Goal: Find contact information: Find contact information

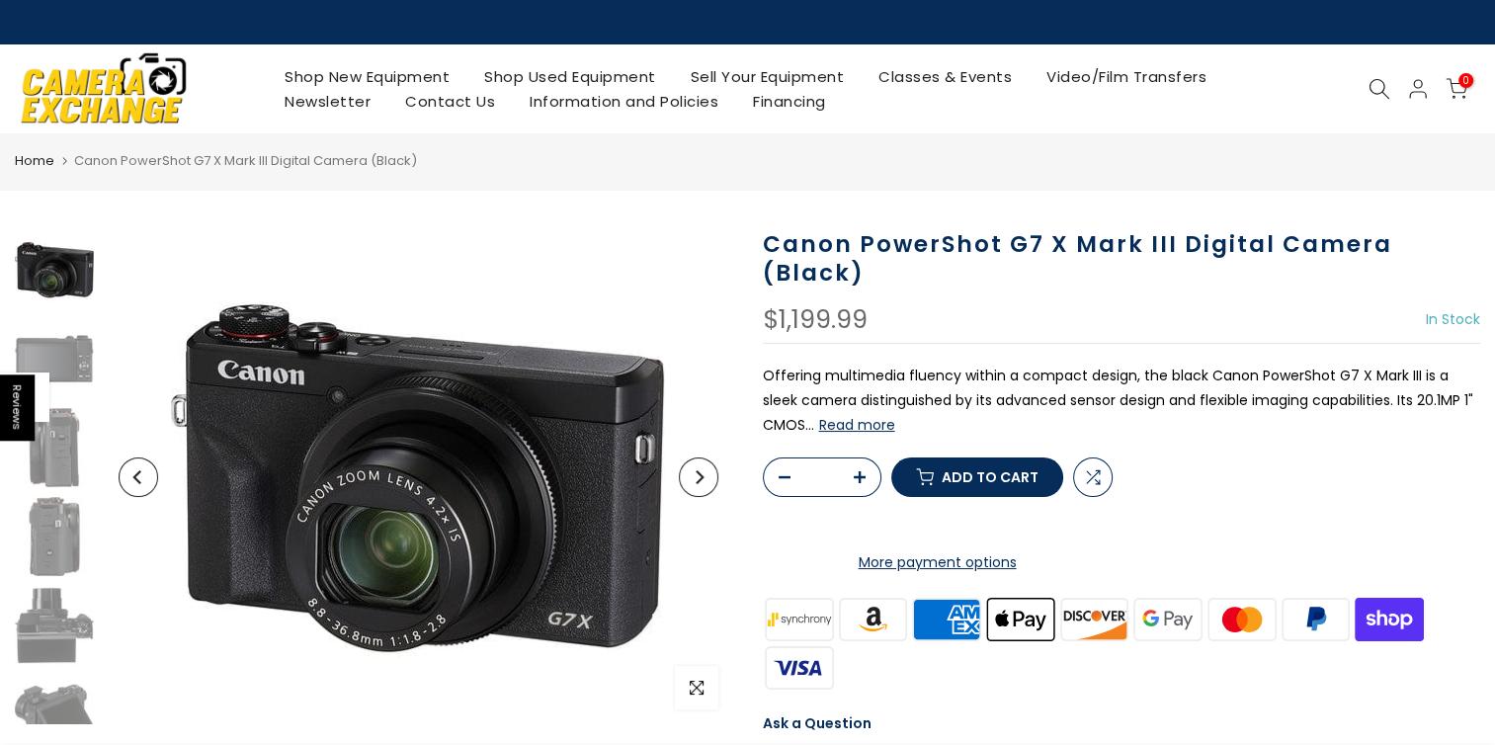
click at [513, 108] on link "Contact Us" at bounding box center [450, 101] width 125 height 25
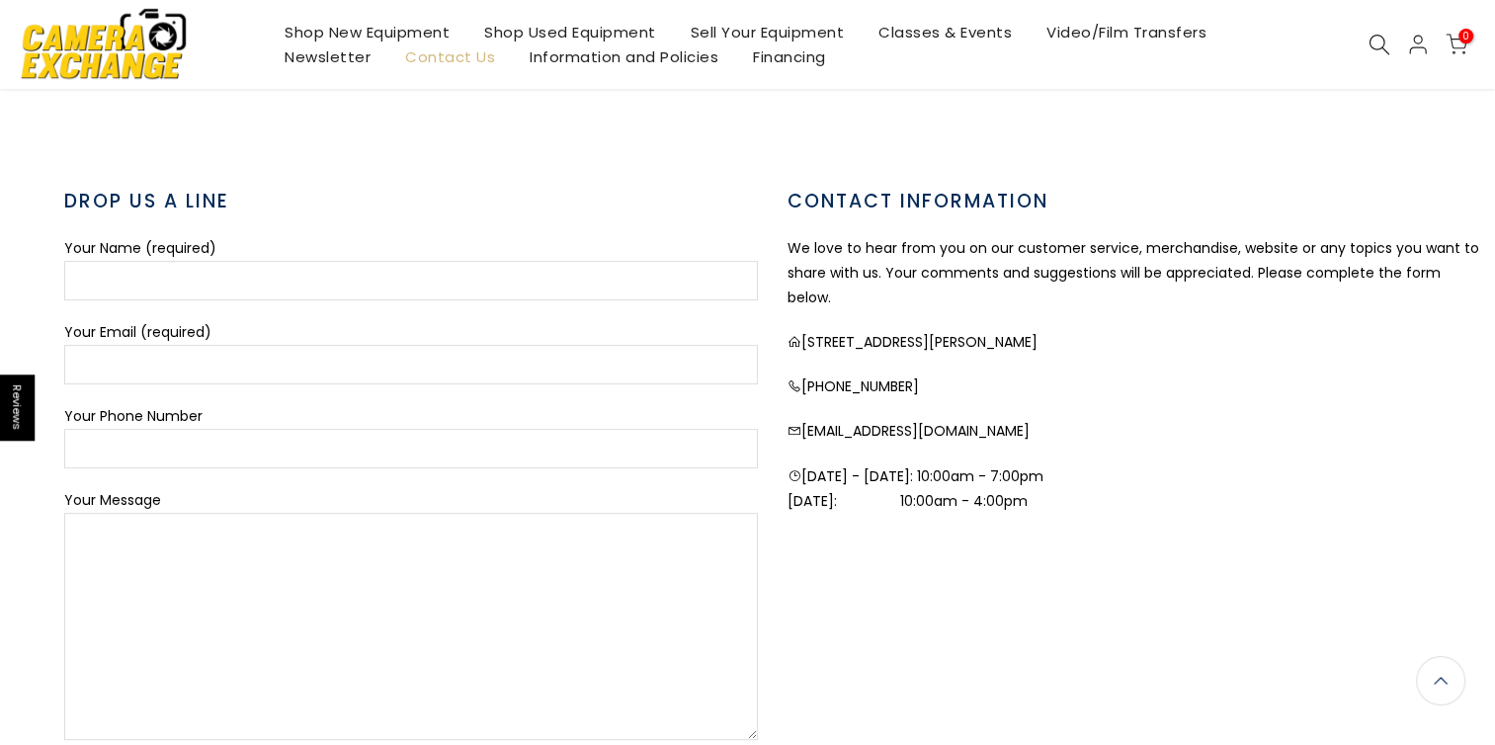
scroll to position [640, 0]
